Goal: Task Accomplishment & Management: Manage account settings

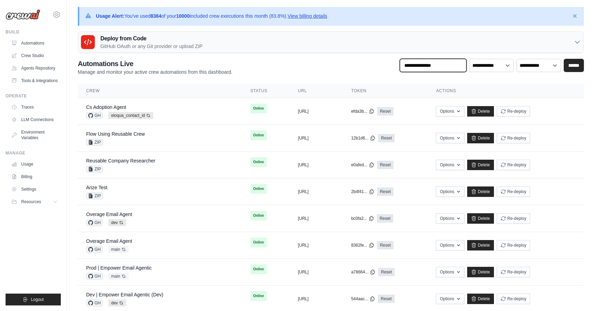
click at [422, 66] on input "text" at bounding box center [433, 65] width 67 height 13
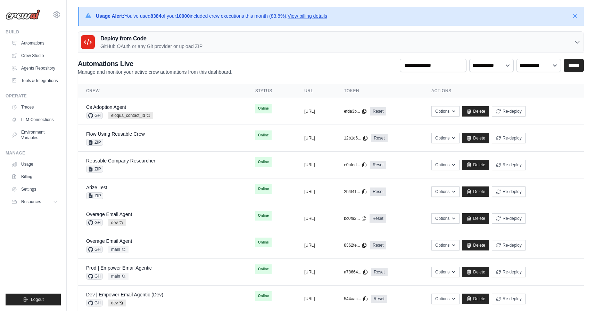
click at [324, 16] on link "View billing details" at bounding box center [308, 16] width 40 height 6
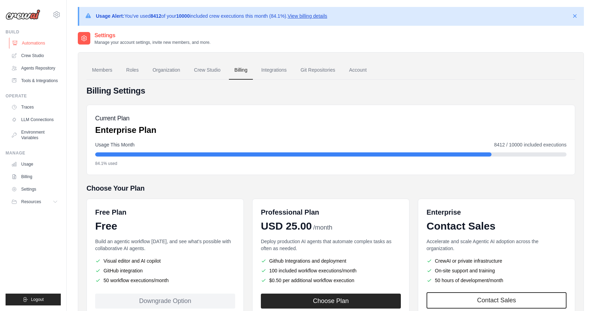
click at [28, 42] on link "Automations" at bounding box center [35, 43] width 52 height 11
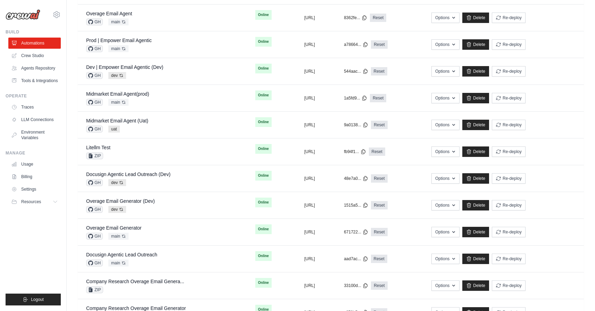
scroll to position [229, 0]
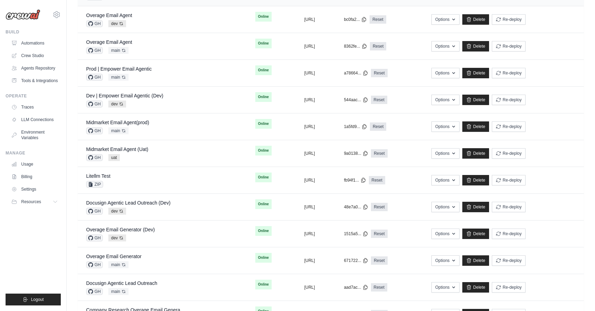
scroll to position [205, 0]
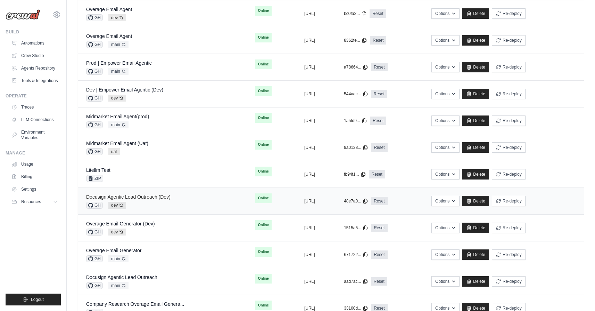
click at [157, 194] on link "Docusign Agentic Lead Outreach (Dev)" at bounding box center [128, 197] width 84 height 6
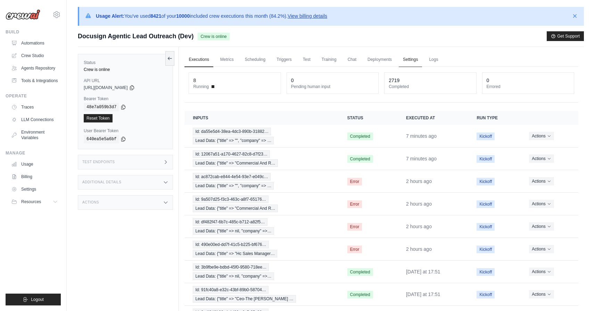
click at [420, 61] on link "Settings" at bounding box center [410, 59] width 23 height 15
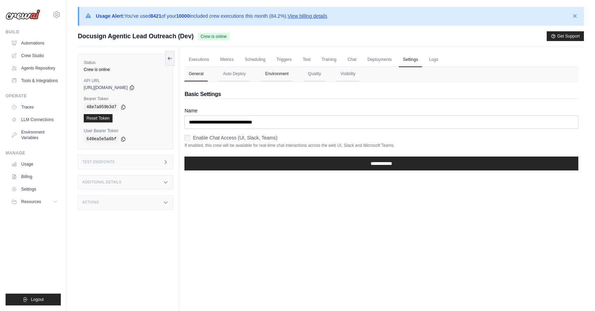
click at [283, 71] on button "Environment" at bounding box center [277, 74] width 32 height 15
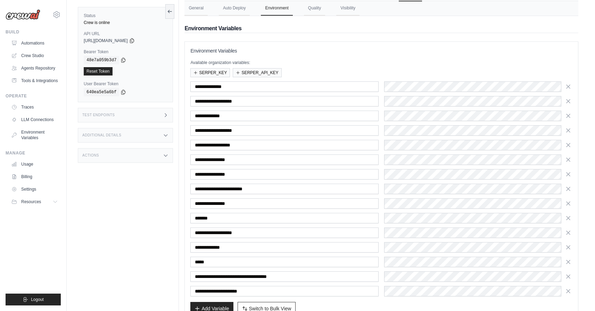
scroll to position [110, 0]
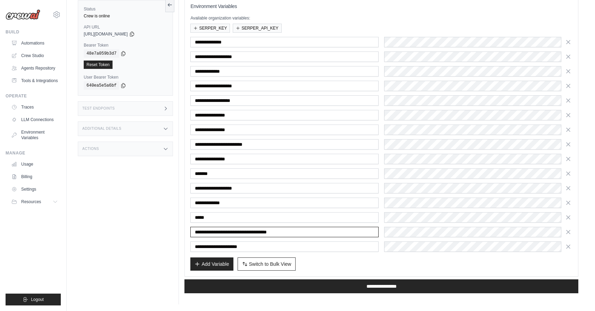
click at [355, 233] on input "**********" at bounding box center [284, 232] width 188 height 10
click at [345, 245] on input "**********" at bounding box center [284, 246] width 188 height 10
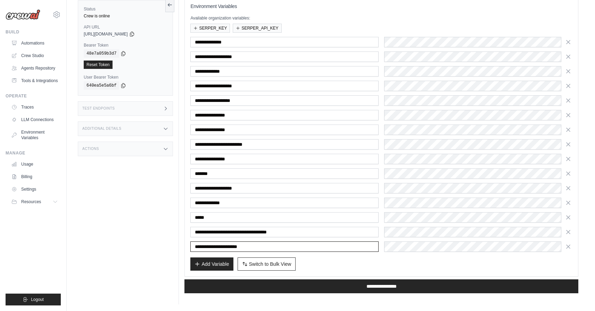
click at [345, 245] on input "**********" at bounding box center [284, 246] width 188 height 10
click at [335, 244] on input "**********" at bounding box center [284, 246] width 188 height 10
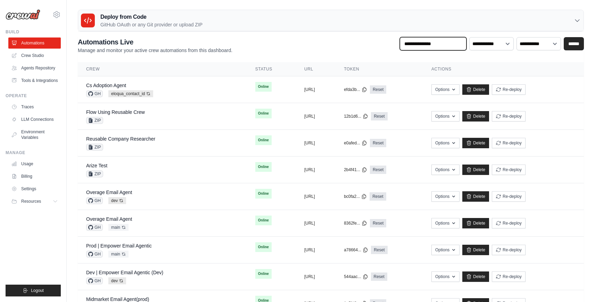
click at [443, 43] on input "text" at bounding box center [433, 43] width 67 height 13
type input "********"
click at [564, 37] on input "******" at bounding box center [574, 43] width 20 height 13
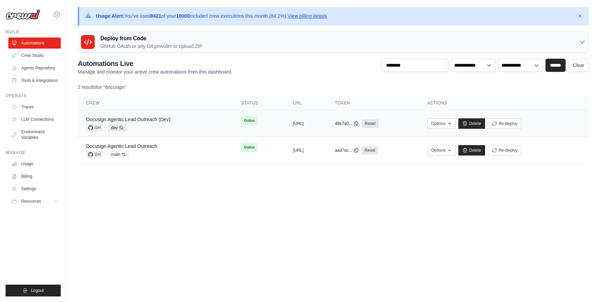
click at [150, 120] on link "Docusign Agentic Lead Outreach (Dev)" at bounding box center [128, 120] width 84 height 6
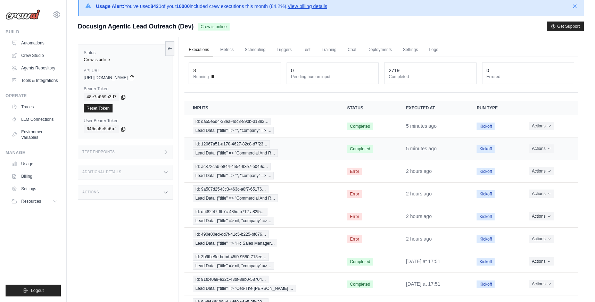
scroll to position [15, 0]
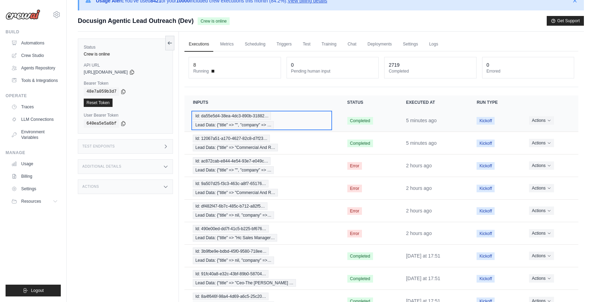
click at [309, 125] on div "Id: da55e5d4-38ea-4dc3-890b-31882… Lead Data: {"title" => "", "company" => …" at bounding box center [262, 120] width 138 height 17
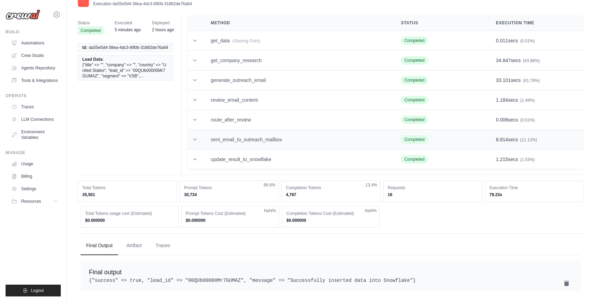
scroll to position [20, 0]
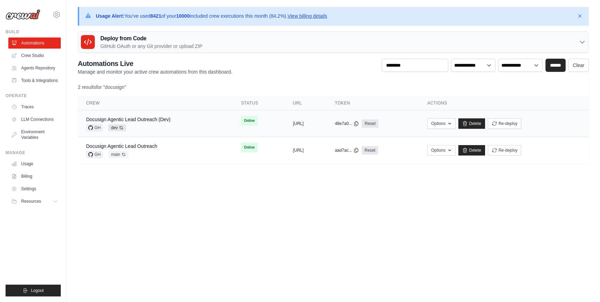
click at [187, 127] on div "Docusign Agentic Lead Outreach (Dev) GH dev Auto-deploy enabled" at bounding box center [155, 123] width 138 height 15
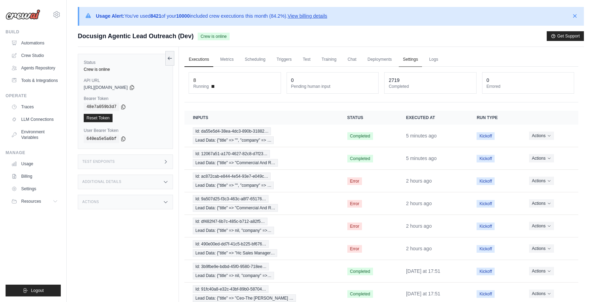
click at [406, 65] on link "Settings" at bounding box center [410, 59] width 23 height 15
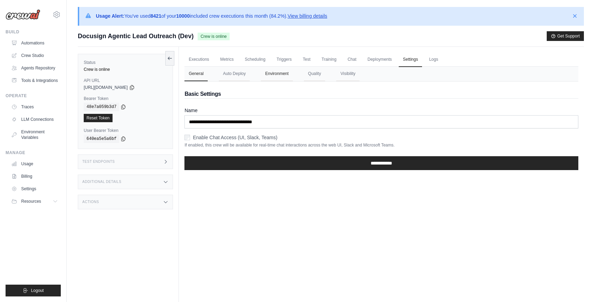
click at [282, 75] on button "Environment" at bounding box center [277, 74] width 32 height 15
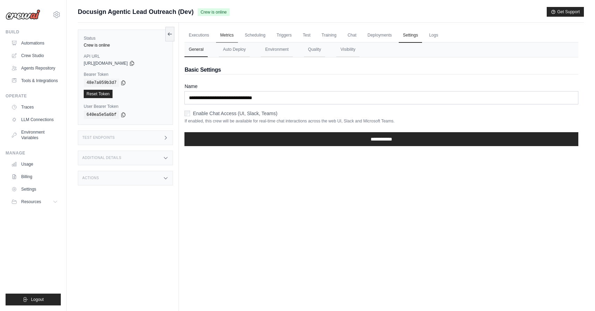
click at [227, 38] on link "Metrics" at bounding box center [227, 35] width 22 height 15
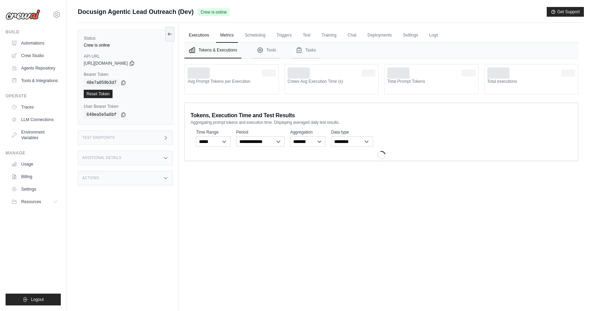
click at [200, 33] on link "Executions" at bounding box center [198, 35] width 29 height 15
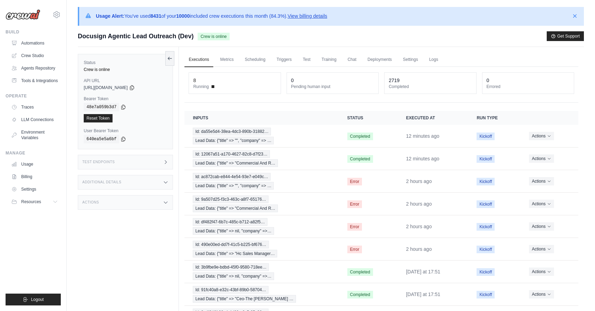
click at [311, 16] on link "View billing details" at bounding box center [308, 16] width 40 height 6
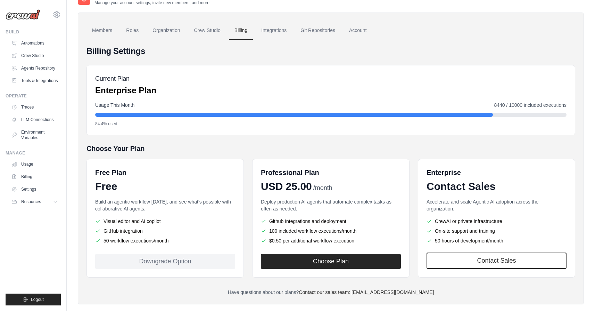
scroll to position [51, 0]
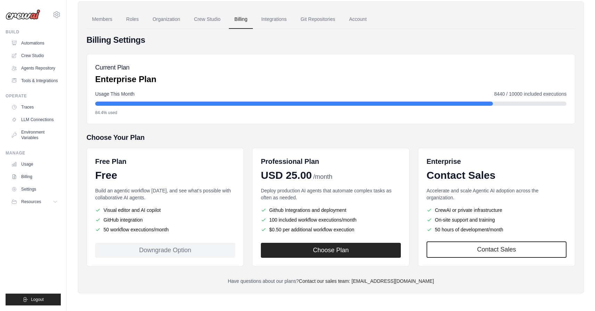
click at [236, 108] on div "Usage This Month 8440 / 10000 included executions 84.4% used" at bounding box center [330, 102] width 471 height 25
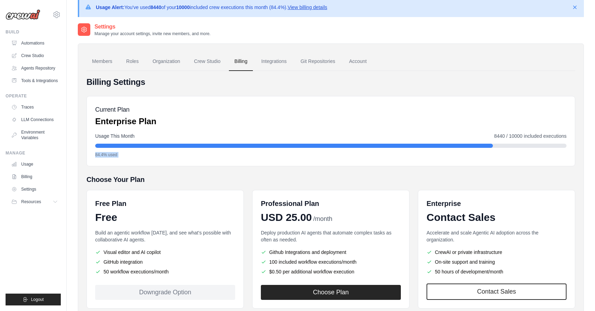
scroll to position [0, 0]
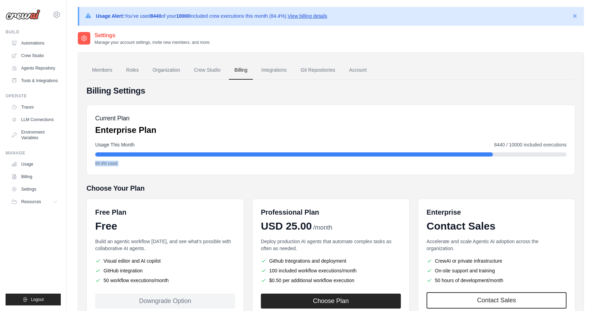
click at [236, 108] on div "Current Plan Enterprise Plan Usage This Month 8440 / 10000 included executions …" at bounding box center [331, 140] width 489 height 70
click at [229, 99] on div "Billing Settings Current Plan Enterprise Plan Usage This Month 8440 / 10000 inc…" at bounding box center [331, 210] width 489 height 250
